Goal: Information Seeking & Learning: Learn about a topic

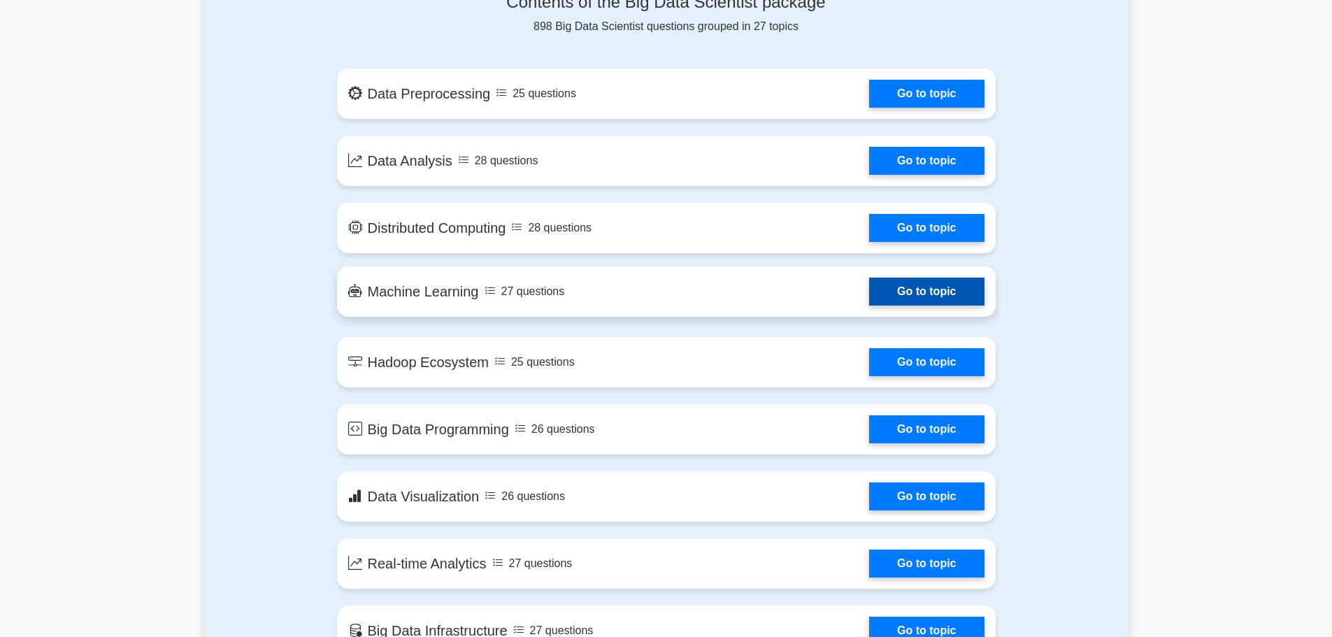
scroll to position [629, 0]
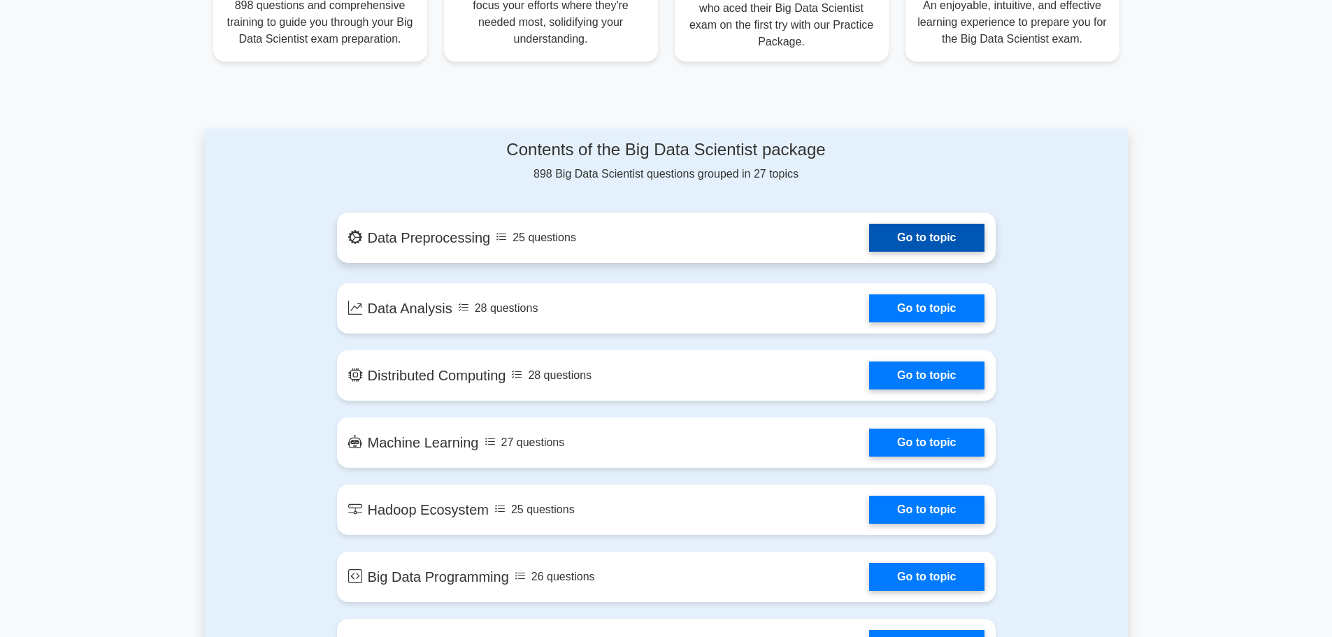
click at [928, 239] on link "Go to topic" at bounding box center [926, 238] width 115 height 28
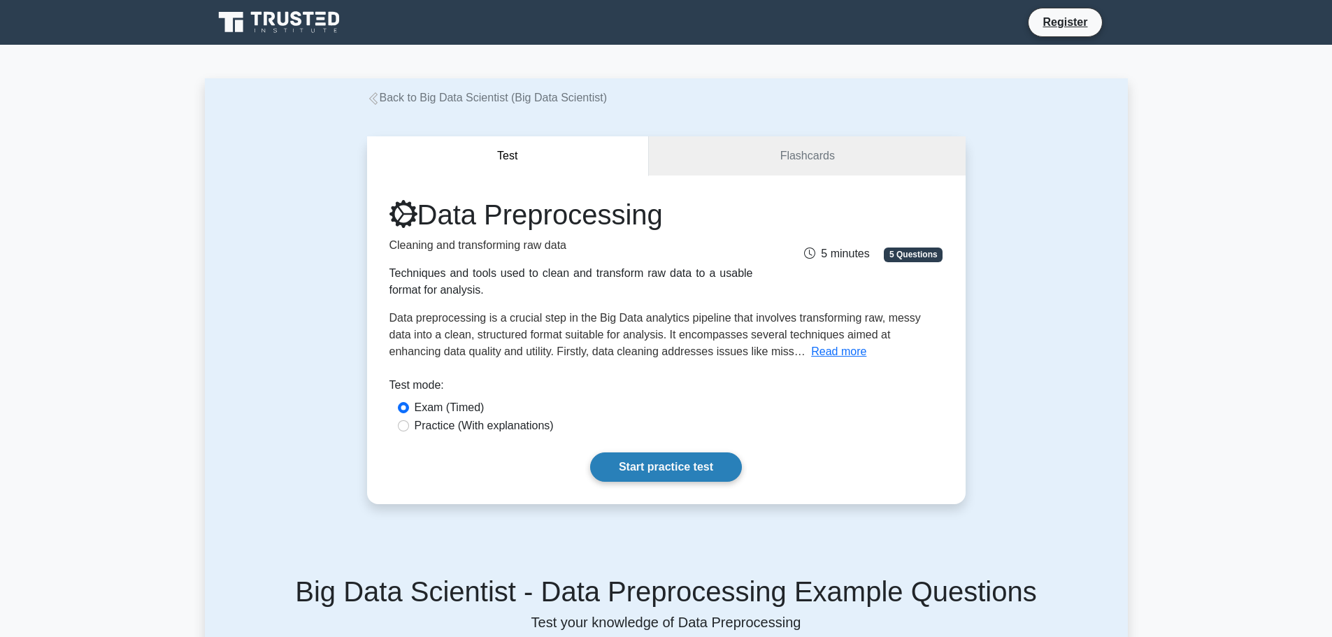
click at [691, 472] on link "Start practice test" at bounding box center [666, 466] width 152 height 29
